Goal: Task Accomplishment & Management: Complete application form

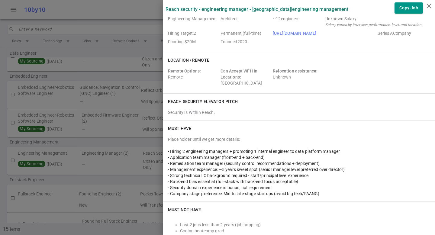
scroll to position [75, 0]
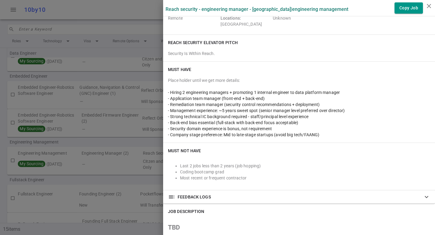
click at [112, 61] on div at bounding box center [217, 117] width 435 height 235
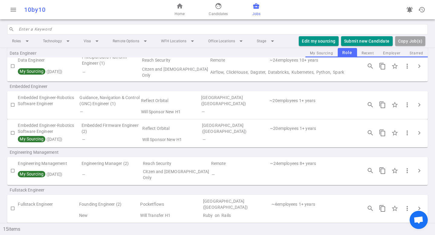
scroll to position [0, 0]
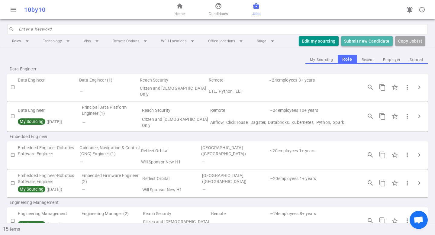
click at [371, 39] on button "Submit new Candidate" at bounding box center [367, 41] width 52 height 10
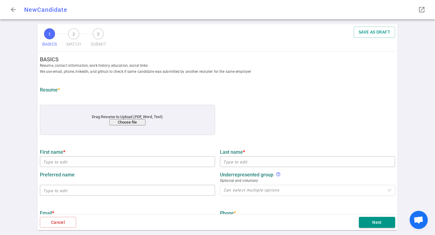
click at [131, 121] on button "Choose file" at bounding box center [127, 122] width 36 height 6
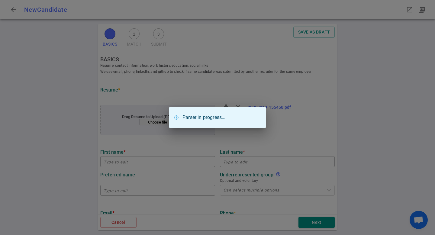
type input "[PERSON_NAME]"
type input "[PERSON_NAME][EMAIL_ADDRESS][DOMAIN_NAME]"
type input "[PHONE_NUMBER]"
type input "Atomic Fi"
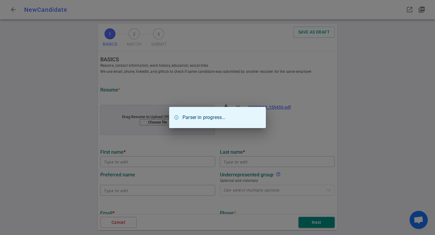
type textarea "Vice President of Engineering"
type input "17.7"
type input "[PERSON_NAME] State"
type input "Geography"
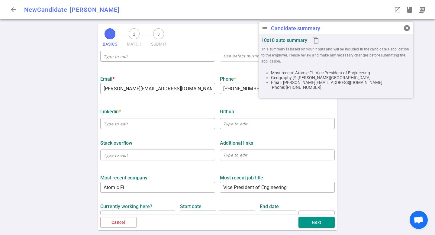
scroll to position [136, 0]
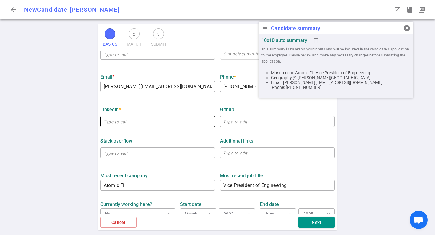
click at [162, 125] on input "text" at bounding box center [157, 122] width 115 height 10
paste input "[URL][DOMAIN_NAME][PERSON_NAME]"
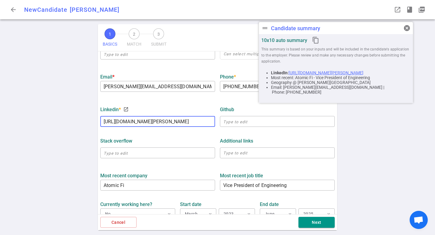
type input "[URL][DOMAIN_NAME][PERSON_NAME]"
click at [198, 98] on ul "BASICS Resume, contact information, work history, education, social links We us…" at bounding box center [217, 127] width 239 height 425
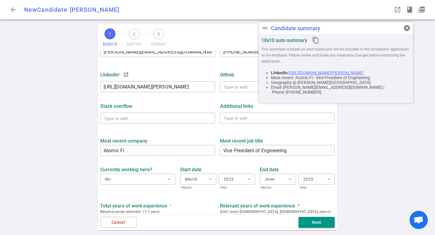
scroll to position [173, 0]
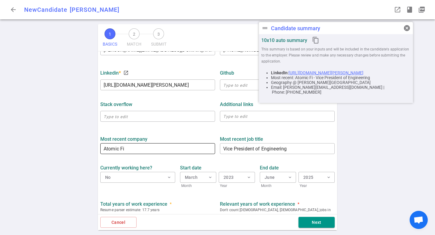
click at [131, 151] on input "Atomic Fi" at bounding box center [157, 149] width 115 height 10
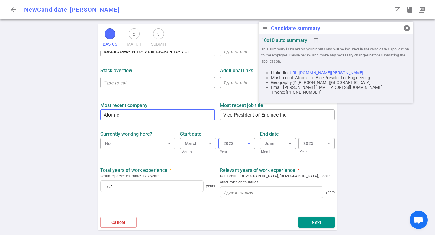
scroll to position [206, 0]
type input "Atomic"
click at [225, 140] on button "2023 expand_more" at bounding box center [237, 144] width 36 height 11
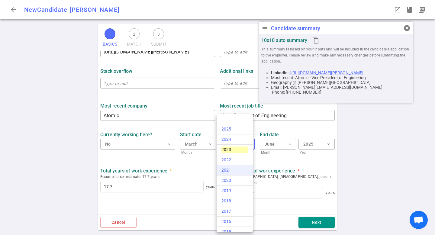
click at [239, 171] on div "2021" at bounding box center [234, 170] width 27 height 6
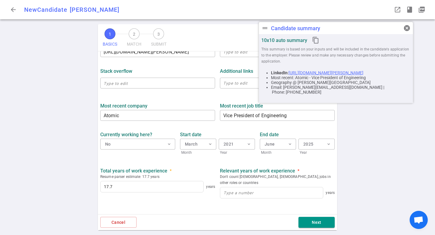
click at [228, 164] on div "Total years of work experience * Resume parser estimate: 17.7 years 17.7 years …" at bounding box center [217, 183] width 239 height 40
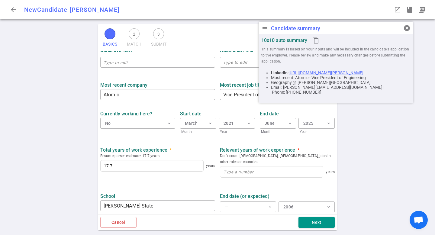
scroll to position [227, 0]
click at [240, 169] on input at bounding box center [271, 171] width 103 height 11
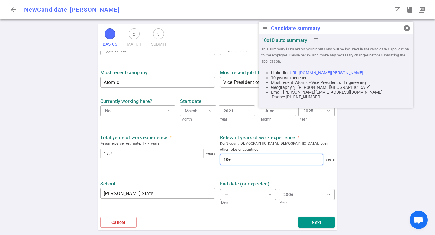
scroll to position [257, 0]
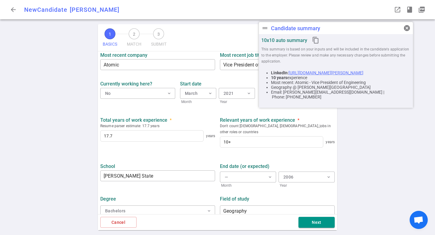
type input "10"
click at [263, 206] on input "Geography" at bounding box center [277, 211] width 115 height 10
type input "Geography Information Systems"
click at [326, 217] on button "Next" at bounding box center [316, 222] width 36 height 11
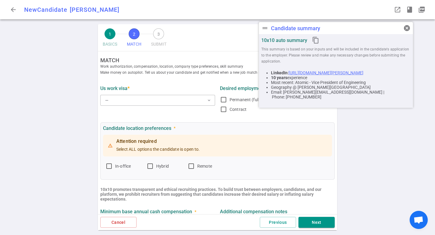
scroll to position [0, 0]
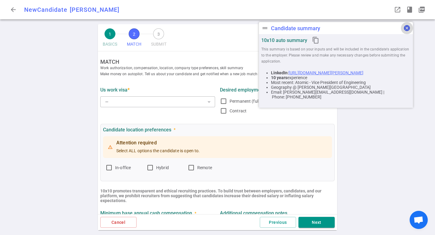
click at [404, 30] on span "cancel" at bounding box center [406, 27] width 7 height 7
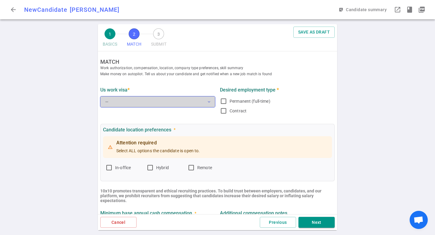
click at [159, 100] on button "— expand_more" at bounding box center [157, 101] width 115 height 11
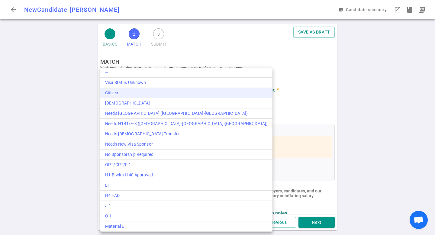
click at [133, 96] on li "Citizen" at bounding box center [186, 93] width 172 height 10
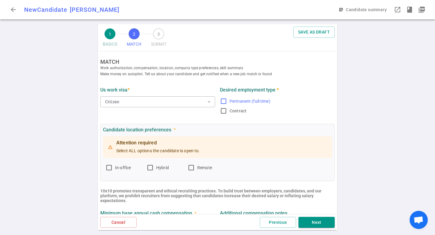
click at [223, 99] on input "Permanent (full-time)" at bounding box center [223, 100] width 7 height 7
checkbox input "true"
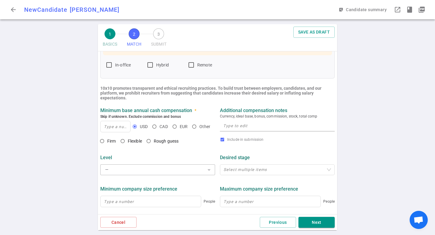
scroll to position [53, 0]
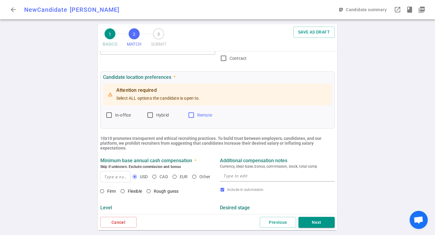
click at [194, 113] on input "Remote" at bounding box center [190, 114] width 7 height 7
checkbox input "true"
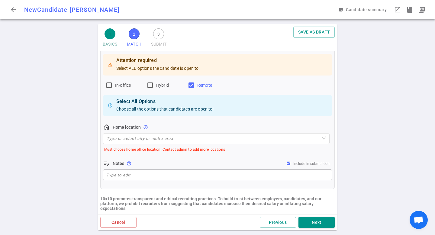
scroll to position [83, 0]
click at [119, 139] on input "search" at bounding box center [216, 138] width 219 height 10
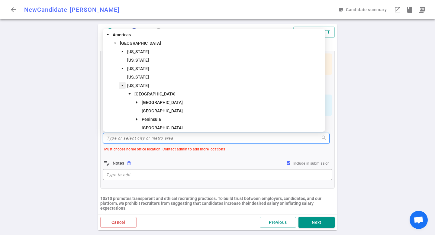
click at [123, 86] on icon "caret-down" at bounding box center [122, 85] width 3 height 3
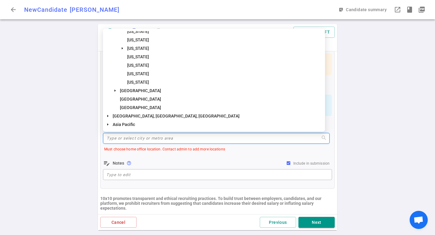
scroll to position [335, 0]
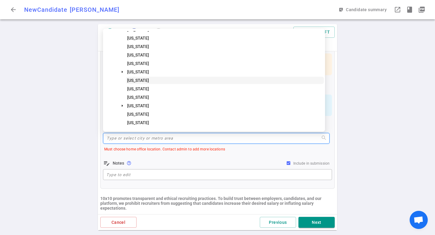
click at [132, 82] on span "[US_STATE]" at bounding box center [138, 80] width 22 height 5
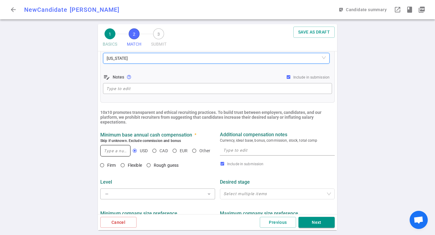
scroll to position [163, 0]
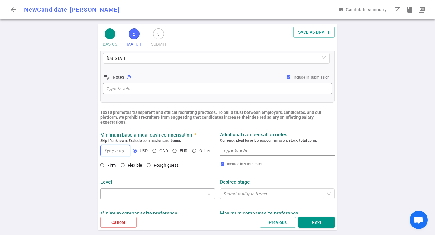
click at [125, 148] on input at bounding box center [116, 150] width 30 height 11
type input "220,000"
click at [217, 156] on div "Additional compensation notes Currency, ideal base, bonus, commission, stock, t…" at bounding box center [277, 145] width 120 height 26
click at [230, 151] on textarea at bounding box center [277, 150] width 108 height 7
click at [108, 165] on span "Firm" at bounding box center [111, 165] width 9 height 5
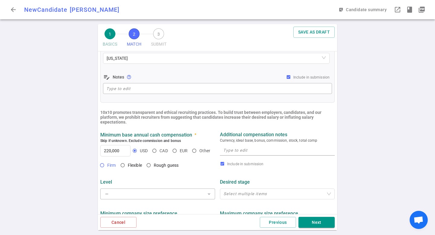
click at [107, 165] on input "Firm" at bounding box center [102, 165] width 10 height 10
radio input "true"
click at [261, 145] on div "x" at bounding box center [277, 150] width 115 height 11
type textarea "R"
type textarea "T"
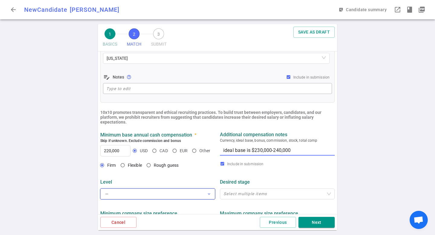
type textarea "ideal base is $230,000-240,000"
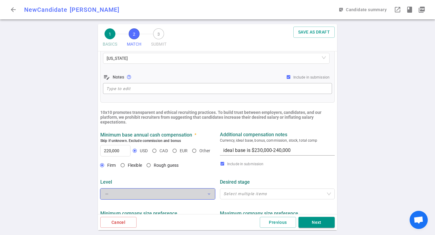
click at [170, 196] on button "— expand_more" at bounding box center [157, 193] width 115 height 11
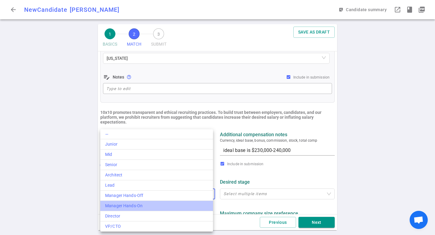
click at [139, 205] on div "Manager Hands-On" at bounding box center [156, 206] width 103 height 6
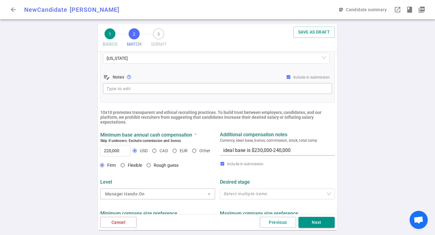
click at [217, 180] on div "Desired stage Select multiple items" at bounding box center [277, 188] width 120 height 24
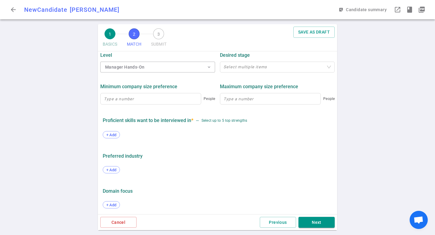
scroll to position [292, 0]
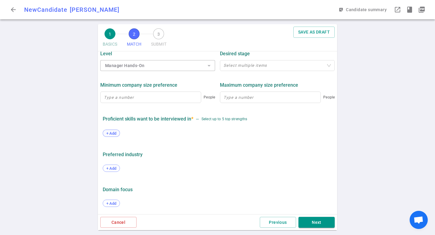
click at [114, 133] on span "+ Add" at bounding box center [111, 133] width 14 height 5
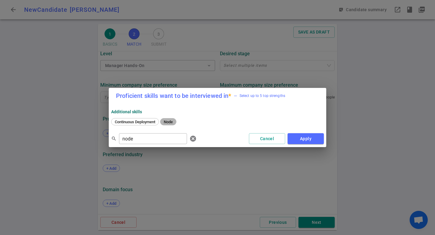
click at [168, 120] on span "Node" at bounding box center [167, 122] width 13 height 5
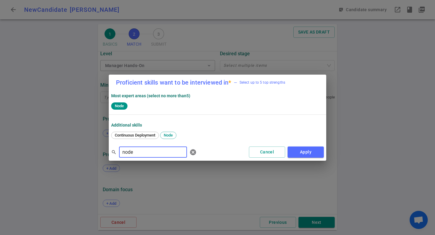
click at [149, 149] on input "node" at bounding box center [153, 152] width 68 height 10
click at [148, 149] on input "node" at bounding box center [153, 152] width 68 height 10
click at [120, 136] on span "AWS" at bounding box center [119, 135] width 13 height 5
click at [138, 153] on input "aws" at bounding box center [153, 152] width 68 height 10
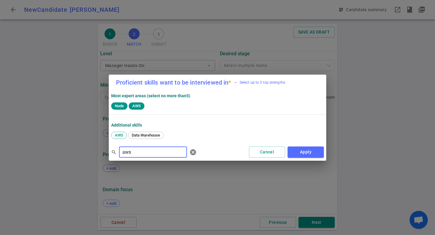
click at [138, 153] on input "aws" at bounding box center [153, 152] width 68 height 10
click at [139, 133] on span "React" at bounding box center [140, 135] width 14 height 5
click at [137, 158] on div "search react ​ [PERSON_NAME] Apply" at bounding box center [217, 152] width 217 height 17
click at [136, 152] on input "react" at bounding box center [153, 152] width 68 height 10
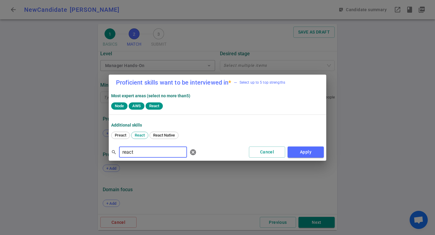
click at [136, 152] on input "react" at bounding box center [153, 152] width 68 height 10
type input "python"
click at [124, 133] on span "Python" at bounding box center [121, 135] width 16 height 5
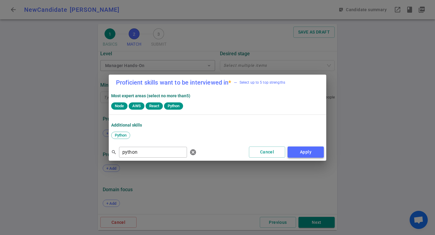
click at [304, 155] on button "Apply" at bounding box center [305, 151] width 36 height 11
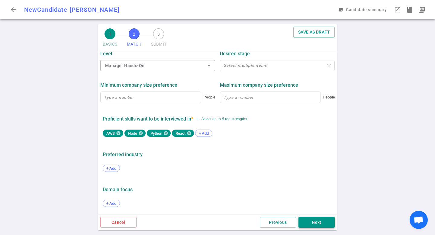
click at [311, 219] on button "Next" at bounding box center [316, 222] width 36 height 11
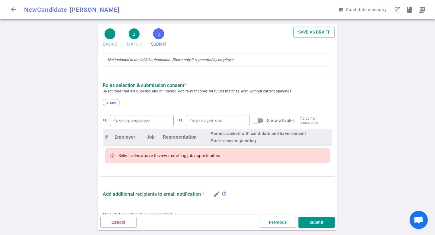
scroll to position [202, 0]
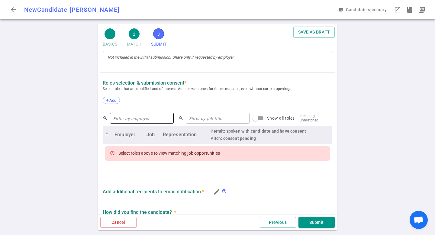
click at [140, 121] on input "text" at bounding box center [142, 118] width 64 height 10
click at [209, 120] on input "text" at bounding box center [218, 118] width 64 height 10
click at [158, 119] on input "text" at bounding box center [142, 118] width 64 height 10
type input "reach security"
click at [203, 118] on input "text" at bounding box center [218, 118] width 64 height 10
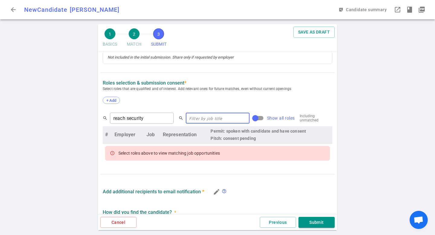
click at [244, 119] on input "Show all roles" at bounding box center [255, 117] width 34 height 11
checkbox input "true"
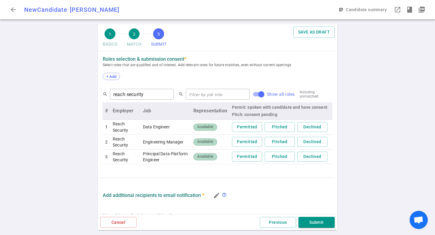
scroll to position [231, 0]
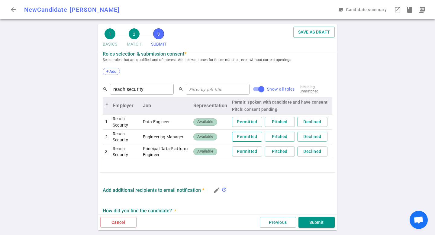
click at [242, 138] on button "Permitted" at bounding box center [247, 137] width 30 height 10
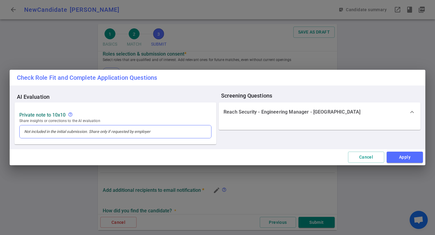
click at [77, 133] on div at bounding box center [115, 131] width 191 height 13
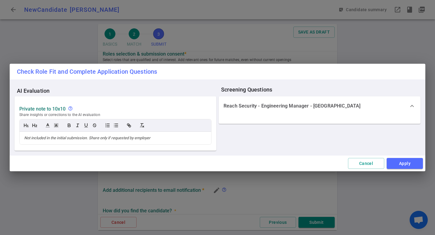
click at [191, 57] on div "Check Role Fit and Complete Application Questions AI Evaluation Private Note to…" at bounding box center [217, 117] width 435 height 235
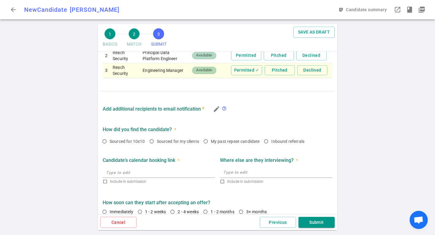
scroll to position [318, 0]
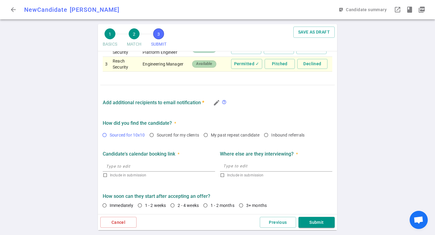
click at [128, 133] on span "Sourced for 10x10" at bounding box center [127, 135] width 35 height 5
click at [110, 133] on input "Sourced for 10x10" at bounding box center [104, 135] width 10 height 10
radio input "true"
click at [130, 202] on span "Immediately" at bounding box center [123, 205] width 26 height 6
click at [110, 202] on input "Immediately" at bounding box center [104, 205] width 10 height 10
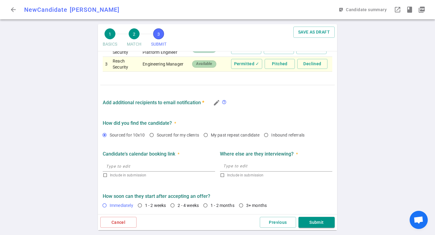
radio input "true"
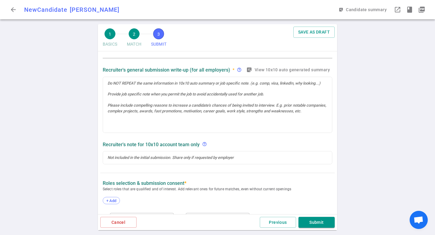
scroll to position [0, 0]
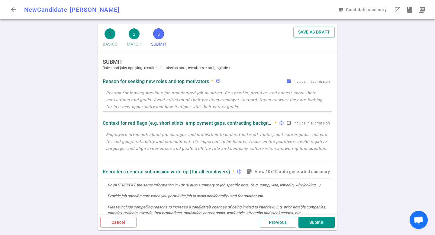
click at [201, 92] on textarea at bounding box center [217, 99] width 223 height 21
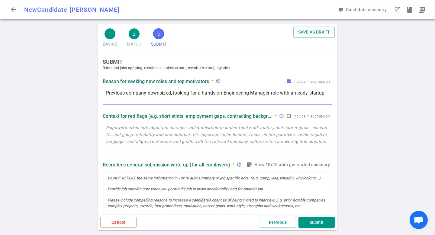
type textarea "Previous company downsized, looking for a hands on Engineering Manager role wit…"
click at [171, 126] on textarea at bounding box center [217, 138] width 223 height 28
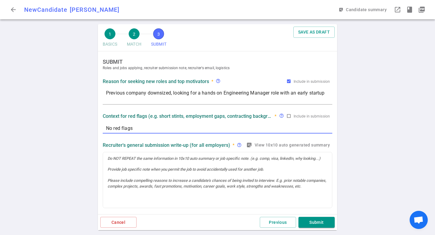
type textarea "No red flags"
click at [246, 147] on icon "sticky_note_2" at bounding box center [249, 145] width 6 height 6
click at [287, 145] on button "sticky_note_2 View 10x10 auto generated summary" at bounding box center [288, 144] width 87 height 11
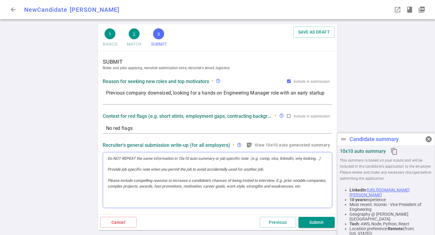
click at [155, 168] on div at bounding box center [217, 180] width 229 height 56
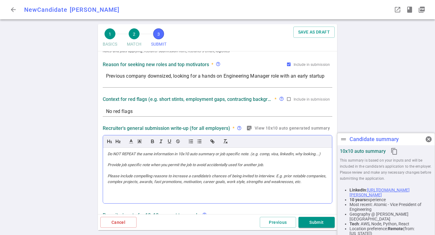
scroll to position [18, 0]
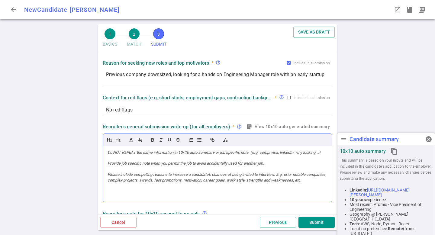
drag, startPoint x: 109, startPoint y: 180, endPoint x: 116, endPoint y: 193, distance: 15.0
click at [116, 193] on div at bounding box center [217, 174] width 229 height 56
drag, startPoint x: 116, startPoint y: 193, endPoint x: 105, endPoint y: 180, distance: 17.3
click at [105, 180] on div at bounding box center [217, 174] width 229 height 56
click at [118, 186] on div at bounding box center [217, 174] width 229 height 56
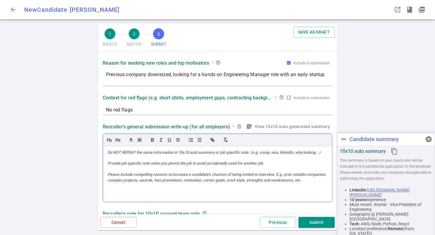
click at [118, 186] on div at bounding box center [217, 174] width 229 height 56
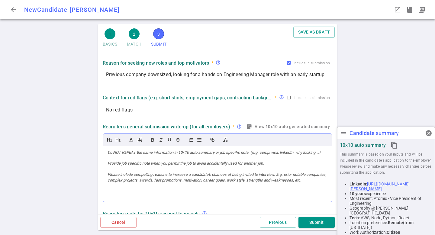
click at [168, 173] on div at bounding box center [217, 174] width 229 height 56
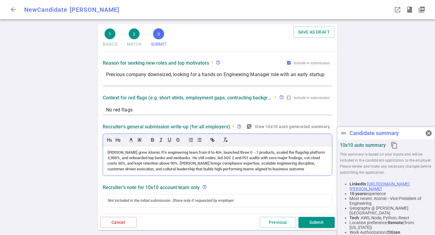
click at [124, 153] on div "[PERSON_NAME] grew Atomic Fi’s engineering team from 8 to 40+, launched three 0…" at bounding box center [217, 161] width 220 height 22
click at [190, 152] on div "[PERSON_NAME] grew Atomic Fi’s engineering team from 8 to 40+, launched three 0…" at bounding box center [217, 161] width 220 height 22
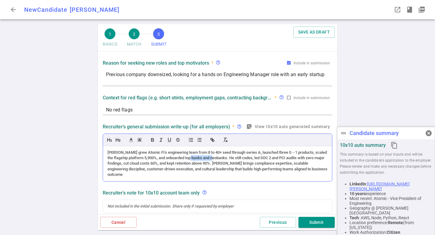
drag, startPoint x: 199, startPoint y: 158, endPoint x: 223, endPoint y: 157, distance: 24.2
click at [223, 157] on div "[PERSON_NAME] grew Atomic Fi’s engineering team from 8 to 40+ seed through seri…" at bounding box center [217, 164] width 220 height 28
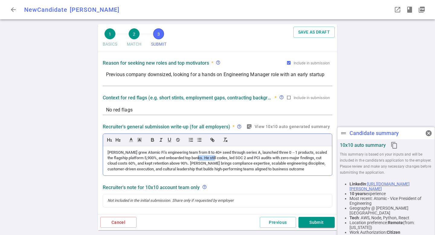
drag, startPoint x: 223, startPoint y: 158, endPoint x: 206, endPoint y: 158, distance: 17.8
click at [206, 158] on div "[PERSON_NAME] grew Atomic Fi’s engineering team from 8 to 40+ seed through seri…" at bounding box center [217, 161] width 220 height 22
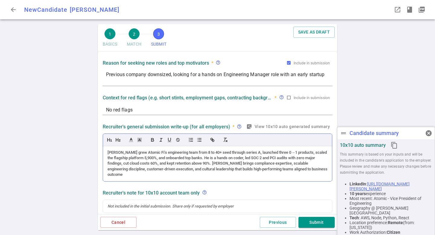
click at [213, 164] on div "[PERSON_NAME] grew Atomic Fi’s engineering team from 8 to 40+ seed through seri…" at bounding box center [217, 164] width 220 height 28
click at [145, 169] on div "[PERSON_NAME] grew Atomic Fi’s engineering team from 8 to 40+ seed through seri…" at bounding box center [217, 164] width 220 height 28
click at [219, 169] on div "[PERSON_NAME] grew Atomic Fi’s engineering team from 8 to 40+ seed through seri…" at bounding box center [217, 164] width 220 height 28
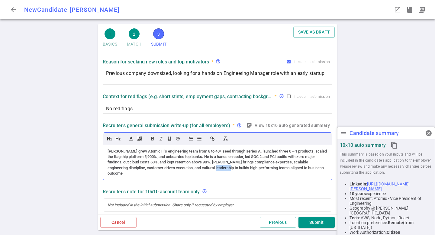
drag, startPoint x: 220, startPoint y: 168, endPoint x: 230, endPoint y: 167, distance: 10.0
click at [232, 168] on div "[PERSON_NAME] grew Atomic Fi’s engineering team from 8 to 40+ seed through seri…" at bounding box center [217, 163] width 220 height 28
drag, startPoint x: 272, startPoint y: 169, endPoint x: 352, endPoint y: 207, distance: 89.2
click at [352, 207] on div "arrow_back New Candidate [PERSON_NAME] JM drag_handle Candidate summary cancel …" at bounding box center [217, 117] width 435 height 235
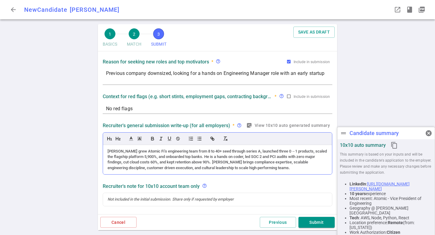
click at [239, 157] on div "[PERSON_NAME] grew Atomic Fi’s engineering team from 8 to 40+ seed through seri…" at bounding box center [217, 160] width 220 height 22
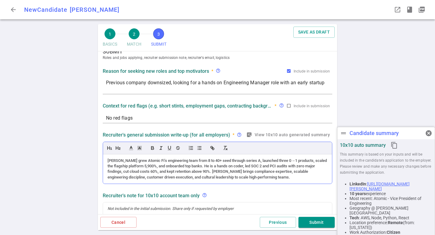
scroll to position [0, 0]
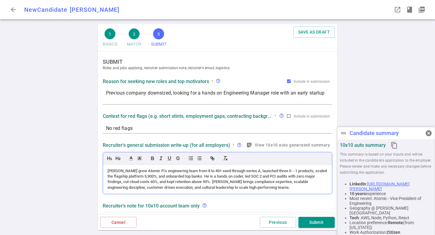
click at [292, 184] on div "[PERSON_NAME] grew Atomic Fi’s engineering team from 8 to 40+ seed through seri…" at bounding box center [217, 179] width 220 height 22
click at [293, 184] on div "[PERSON_NAME] grew Atomic Fi’s engineering team from 8 to 40+ seed through seri…" at bounding box center [217, 179] width 220 height 22
click at [283, 191] on div "[PERSON_NAME] grew Atomic Fi’s engineering team from 8 to 40+ seed through seri…" at bounding box center [217, 180] width 229 height 30
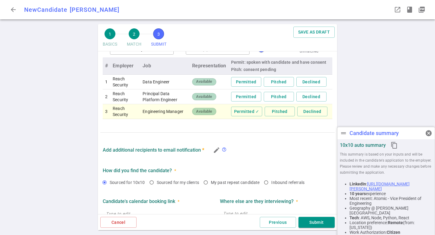
scroll to position [278, 0]
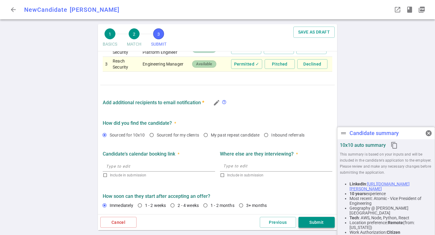
click at [313, 219] on button "Submit" at bounding box center [316, 222] width 36 height 11
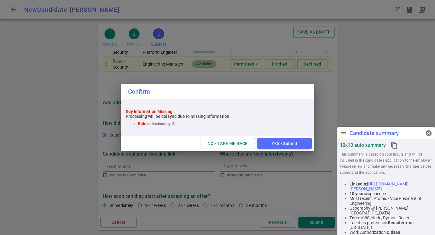
scroll to position [266, 0]
click at [246, 141] on button "NO - TAKE ME BACK" at bounding box center [227, 143] width 54 height 11
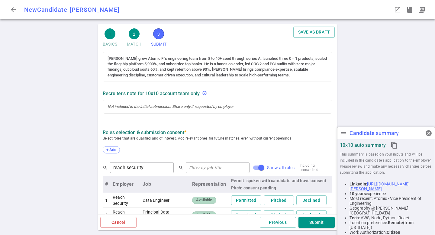
scroll to position [172, 0]
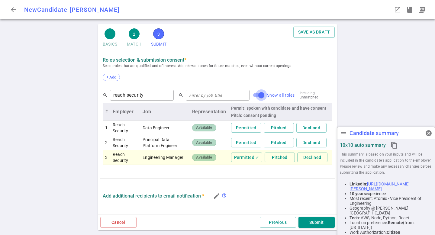
click at [244, 96] on input "Show all roles" at bounding box center [261, 94] width 34 height 11
checkbox input "false"
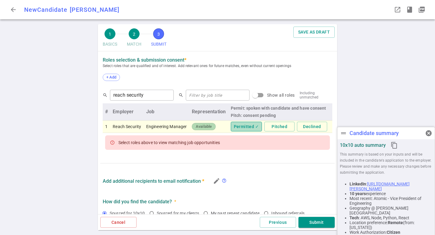
click at [249, 126] on button "Permitted ✓" at bounding box center [246, 127] width 31 height 10
click at [240, 133] on td "Permitted Pitched Declined" at bounding box center [281, 126] width 104 height 13
click at [244, 127] on button "Permitted" at bounding box center [246, 127] width 30 height 10
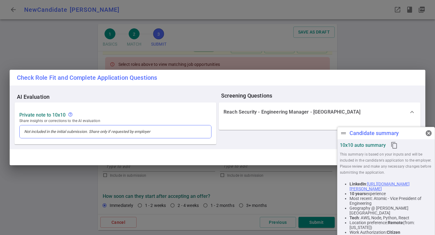
click at [79, 133] on div at bounding box center [115, 131] width 191 height 13
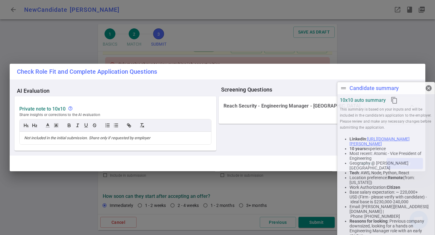
click at [428, 128] on div "drag_handle Candidate summary cancel 10x10 auto summary content_copy This summa…" at bounding box center [386, 164] width 98 height 165
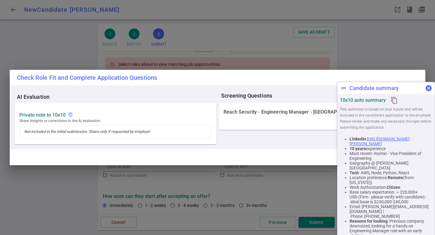
click at [429, 90] on span "cancel" at bounding box center [428, 88] width 7 height 7
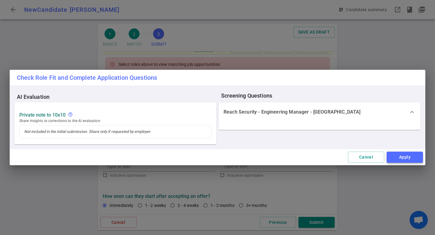
click at [407, 153] on button "Apply" at bounding box center [404, 157] width 36 height 11
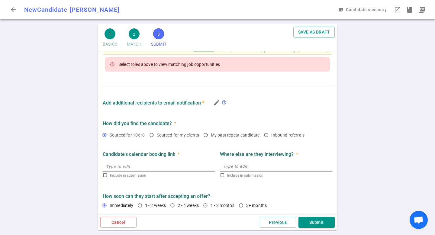
scroll to position [244, 0]
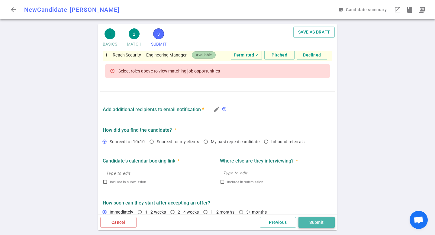
click at [317, 226] on button "Submit" at bounding box center [316, 222] width 36 height 11
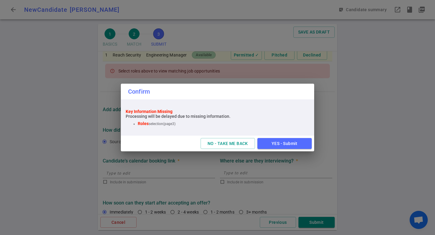
click at [311, 149] on div "YES - Submit" at bounding box center [284, 143] width 54 height 11
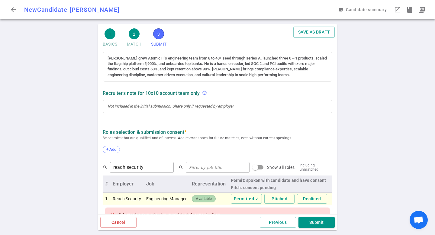
scroll to position [101, 0]
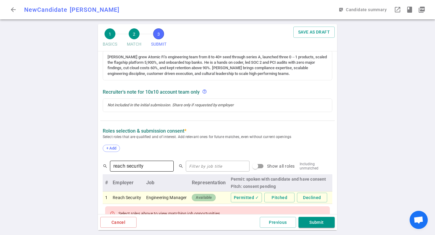
click at [158, 167] on input "reach security" at bounding box center [142, 166] width 64 height 10
click at [171, 136] on span "Select roles that are qualified and of interest. Add relevant ones for future m…" at bounding box center [217, 137] width 229 height 6
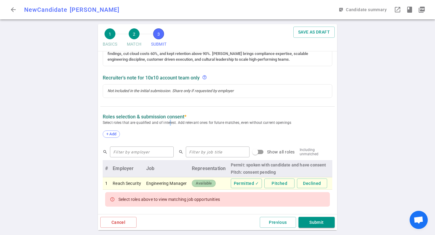
scroll to position [148, 0]
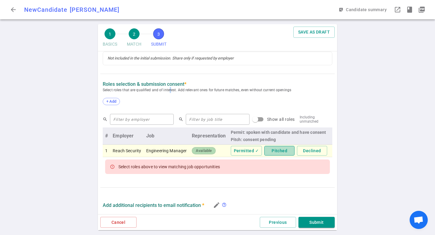
click at [271, 150] on button "Pitched" at bounding box center [279, 151] width 30 height 10
click at [249, 155] on button "Permitted" at bounding box center [246, 151] width 30 height 10
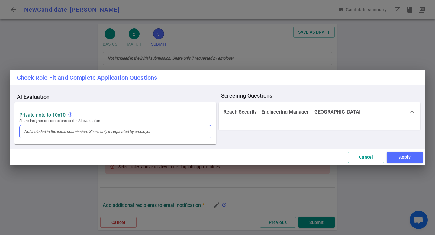
click at [91, 130] on div at bounding box center [115, 131] width 192 height 13
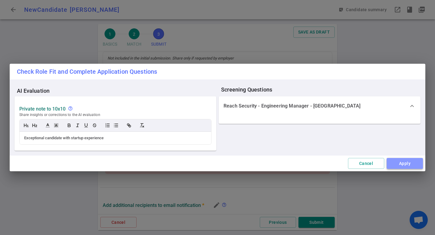
click at [409, 166] on div "Check Role Fit and Complete Application Questions AI Evaluation Private Note to…" at bounding box center [217, 117] width 435 height 235
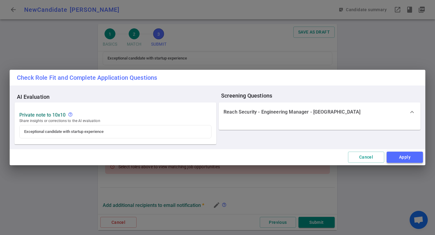
click at [405, 153] on button "Apply" at bounding box center [404, 157] width 36 height 11
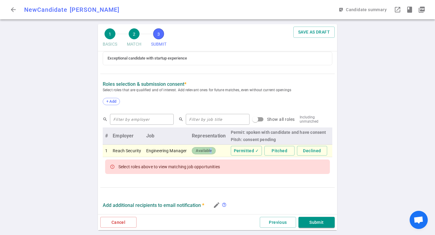
click at [208, 150] on span "Available" at bounding box center [203, 151] width 21 height 6
click at [139, 149] on td "Reach Security" at bounding box center [126, 151] width 33 height 13
click at [117, 105] on div "+ Add" at bounding box center [217, 101] width 229 height 13
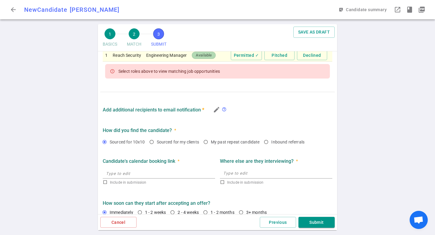
scroll to position [253, 0]
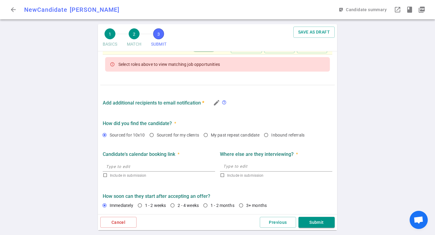
click at [297, 221] on div "Previous Submit" at bounding box center [235, 222] width 198 height 11
click at [314, 221] on button "Submit" at bounding box center [316, 222] width 36 height 11
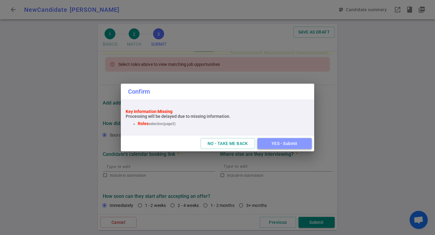
click at [285, 146] on button "YES - Submit" at bounding box center [284, 143] width 54 height 11
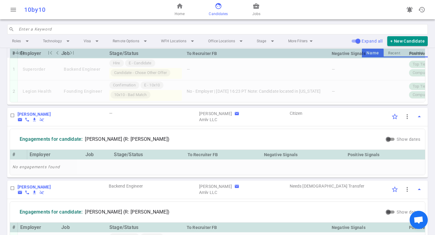
scroll to position [59, 0]
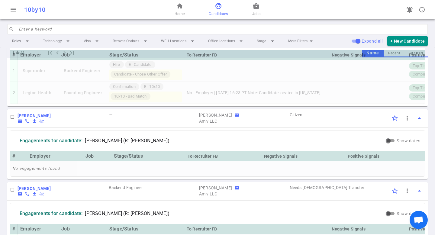
click at [205, 118] on div "[PERSON_NAME]" at bounding box center [215, 115] width 33 height 6
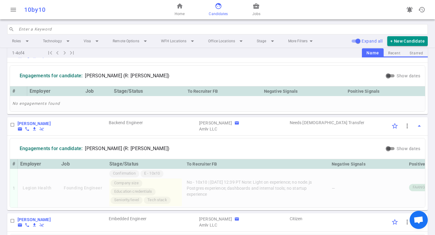
scroll to position [100, 0]
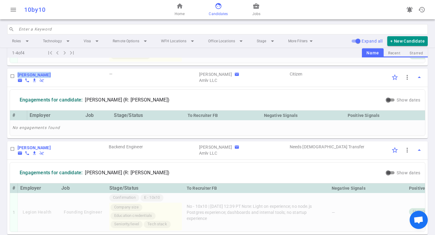
drag, startPoint x: 49, startPoint y: 79, endPoint x: 11, endPoint y: 79, distance: 38.6
click at [11, 79] on div "[PERSON_NAME] email phone file_download remove_done JM — [PERSON_NAME] email Am…" at bounding box center [217, 78] width 420 height 18
copy div "[PERSON_NAME]"
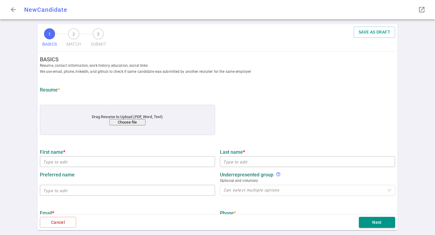
type input "[PERSON_NAME]"
type input "[PERSON_NAME][EMAIL_ADDRESS][DOMAIN_NAME]"
type input "[PHONE_NUMBER]"
type input "[URL][DOMAIN_NAME][PERSON_NAME]"
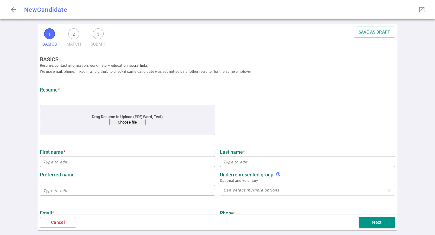
type input "Atomic"
type textarea "Vice President of Engineering"
type input "17.7"
type input "10"
type input "[PERSON_NAME] State"
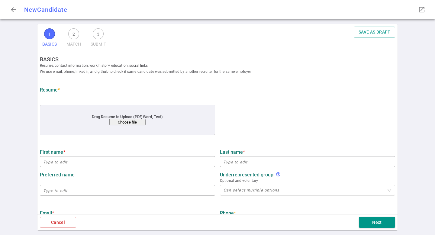
type input "Geography Information Systems"
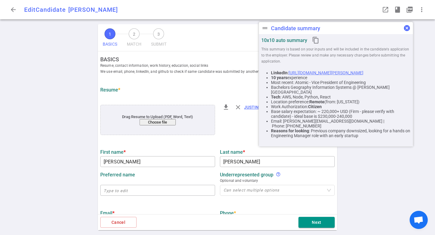
click at [408, 29] on span "cancel" at bounding box center [406, 27] width 7 height 7
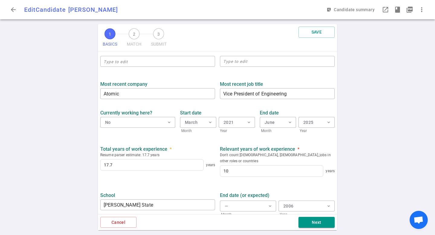
scroll to position [257, 0]
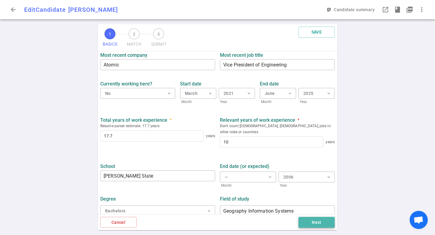
click at [317, 227] on button "Next" at bounding box center [316, 222] width 36 height 11
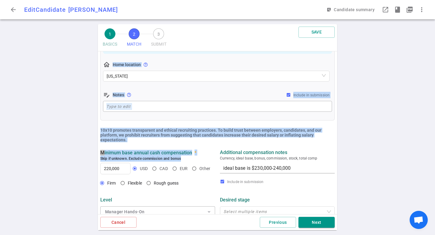
scroll to position [130, 0]
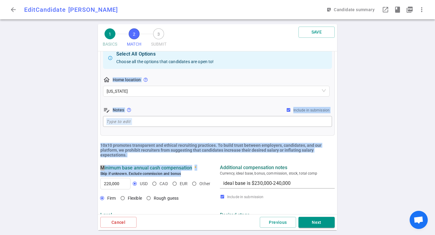
drag, startPoint x: 184, startPoint y: 158, endPoint x: 117, endPoint y: 74, distance: 107.6
click at [117, 74] on ul "MATCH Work authorization, compensation, location, company type preferences, ski…" at bounding box center [217, 159] width 239 height 474
click at [113, 74] on div "Attention required Select ALL options the candidate is open to. In-office Hybri…" at bounding box center [217, 66] width 229 height 123
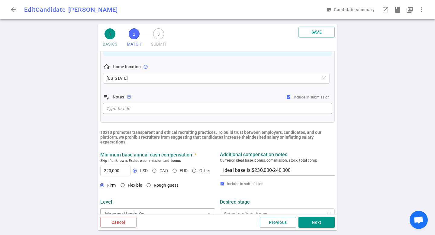
scroll to position [147, 0]
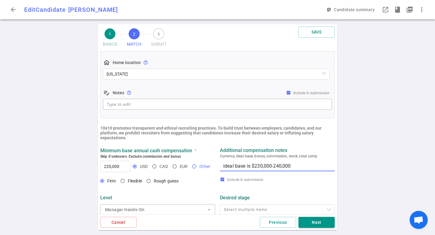
drag, startPoint x: 222, startPoint y: 165, endPoint x: 202, endPoint y: 163, distance: 20.3
click at [201, 165] on div "Minimum base annual cash compensation * Skip if unknown. Exclude commission and…" at bounding box center [217, 158] width 239 height 33
click at [232, 168] on textarea "Ideal base is $230,000-240,000" at bounding box center [277, 165] width 108 height 7
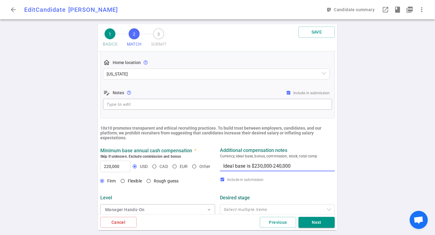
type textarea "Ideal base is $230,000-240,000"
click at [220, 166] on div "Ideal base is $230,000-240,000 x" at bounding box center [277, 165] width 115 height 11
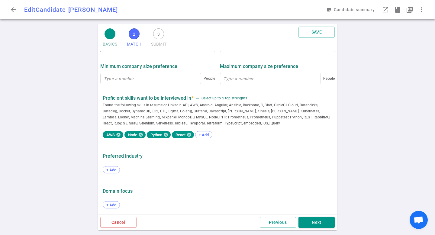
scroll to position [312, 0]
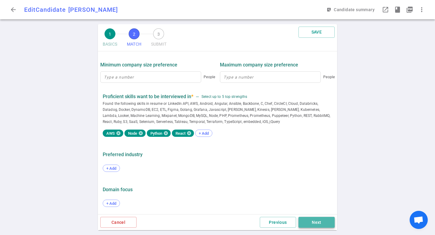
click at [311, 226] on button "Next" at bounding box center [316, 222] width 36 height 11
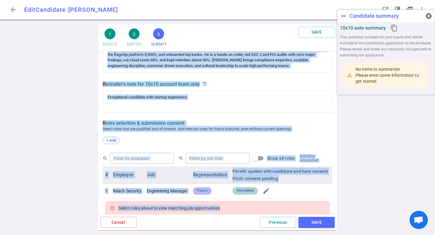
scroll to position [134, 0]
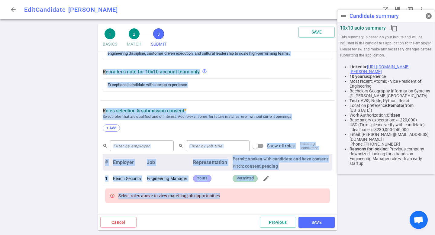
drag, startPoint x: 227, startPoint y: 158, endPoint x: 101, endPoint y: 110, distance: 134.9
click at [101, 110] on div "SUBMIT Roles and jobs applying, recruiter submission note, recruiter's email, l…" at bounding box center [217, 134] width 239 height 434
click at [101, 110] on div "Roles Selection & Submission Consent * Select roles that are qualified and of i…" at bounding box center [217, 122] width 234 height 29
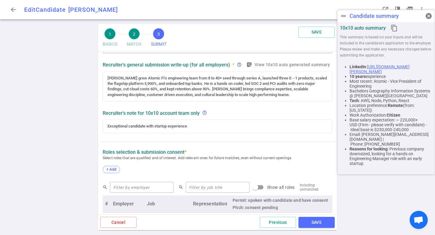
scroll to position [15, 0]
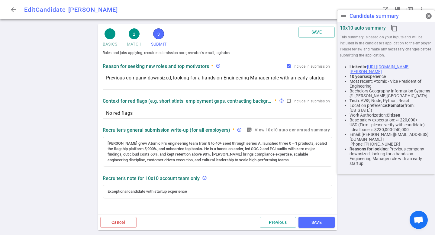
click at [432, 16] on button "cancel" at bounding box center [428, 16] width 12 height 12
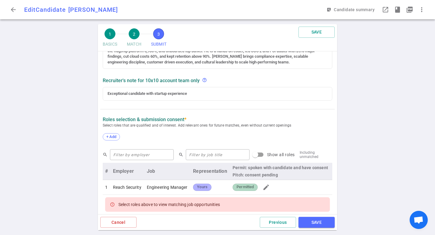
scroll to position [152, 0]
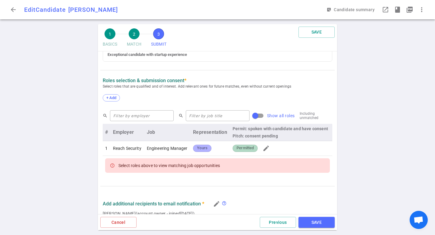
click at [245, 115] on input "Show all roles" at bounding box center [255, 115] width 34 height 11
checkbox input "true"
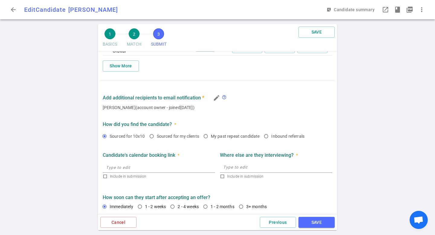
scroll to position [346, 0]
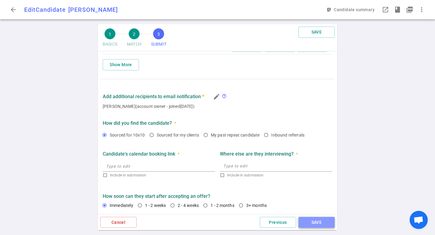
click at [307, 221] on button "SAVE" at bounding box center [316, 222] width 36 height 11
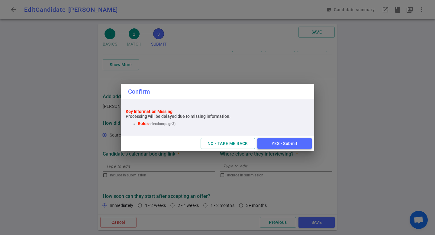
click at [273, 145] on button "YES - Submit" at bounding box center [284, 143] width 54 height 11
